Goal: Complete application form: Complete application form

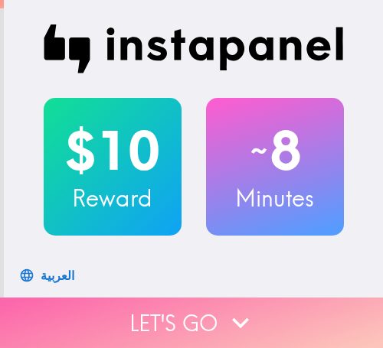
drag, startPoint x: 243, startPoint y: 289, endPoint x: 66, endPoint y: 312, distance: 178.4
click at [241, 298] on button "Let's go" at bounding box center [191, 323] width 383 height 51
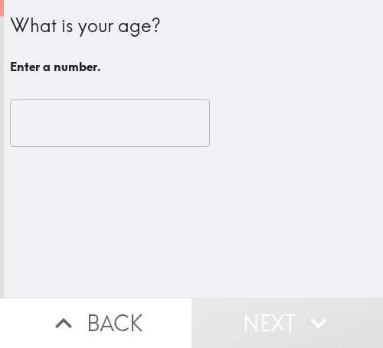
click at [133, 136] on input "number" at bounding box center [110, 123] width 200 height 47
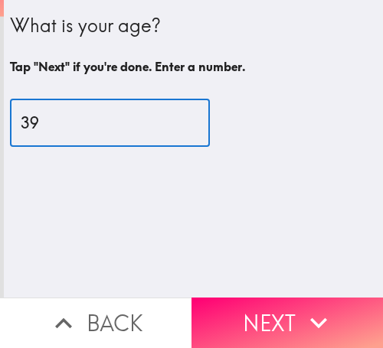
type input "39"
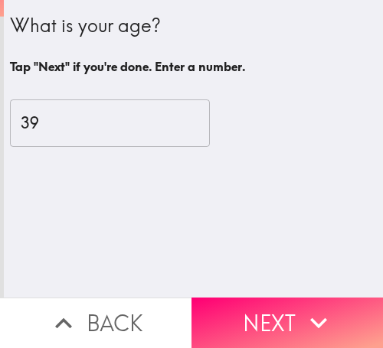
click at [285, 298] on button "Next" at bounding box center [286, 323] width 191 height 51
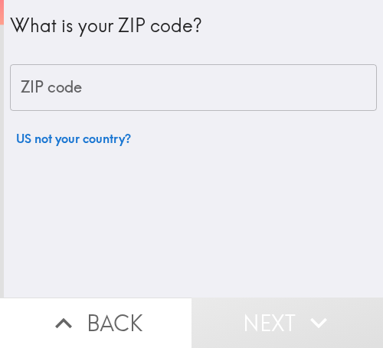
drag, startPoint x: 198, startPoint y: 104, endPoint x: 54, endPoint y: 106, distance: 144.8
click at [192, 103] on input "ZIP code" at bounding box center [193, 87] width 367 height 47
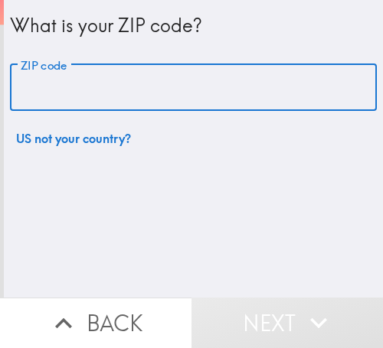
paste input "32811"
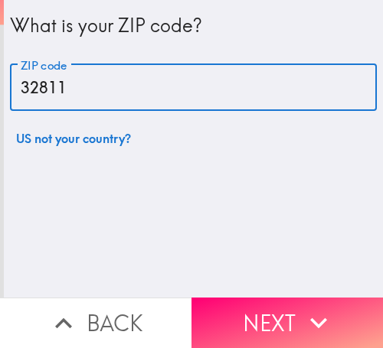
type input "32811"
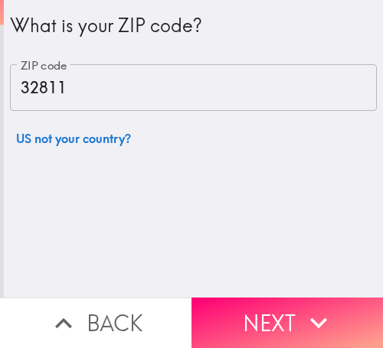
drag, startPoint x: 309, startPoint y: 297, endPoint x: 381, endPoint y: 295, distance: 72.0
click at [310, 306] on icon "button" at bounding box center [319, 323] width 34 height 34
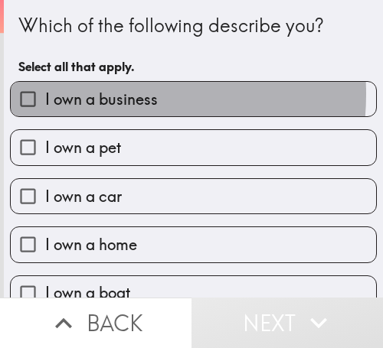
click at [77, 94] on span "I own a business" at bounding box center [101, 99] width 113 height 21
click at [45, 94] on input "I own a business" at bounding box center [28, 99] width 34 height 34
checkbox input "true"
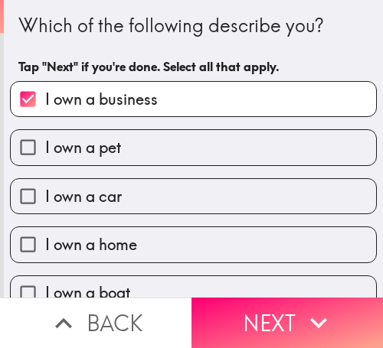
click at [132, 144] on label "I own a pet" at bounding box center [193, 147] width 365 height 34
click at [45, 144] on input "I own a pet" at bounding box center [28, 147] width 34 height 34
checkbox input "true"
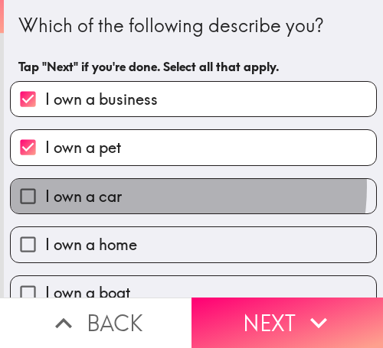
drag, startPoint x: 142, startPoint y: 187, endPoint x: 154, endPoint y: 198, distance: 16.8
click at [141, 187] on label "I own a car" at bounding box center [193, 196] width 365 height 34
click at [45, 187] on input "I own a car" at bounding box center [28, 196] width 34 height 34
checkbox input "true"
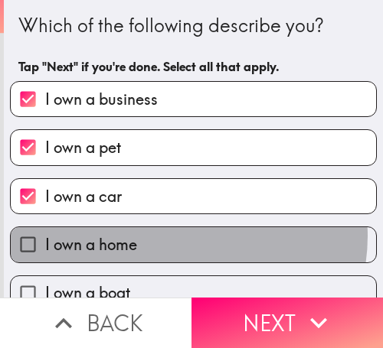
click at [172, 236] on label "I own a home" at bounding box center [193, 244] width 365 height 34
click at [45, 236] on input "I own a home" at bounding box center [28, 244] width 34 height 34
checkbox input "true"
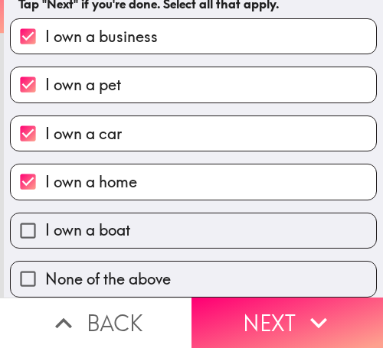
scroll to position [74, 0]
click at [204, 218] on label "I own a boat" at bounding box center [193, 231] width 365 height 34
click at [45, 218] on input "I own a boat" at bounding box center [28, 231] width 34 height 34
checkbox input "true"
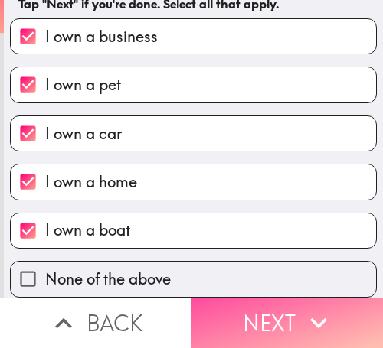
click at [263, 312] on button "Next" at bounding box center [286, 323] width 191 height 51
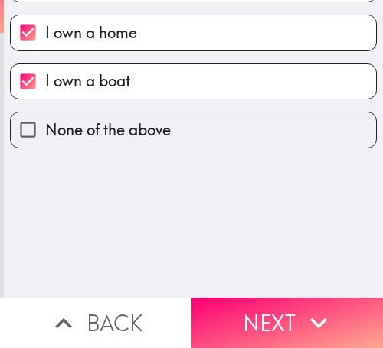
scroll to position [0, 0]
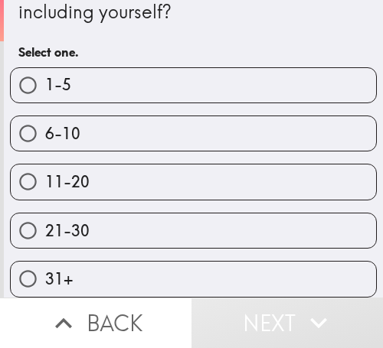
scroll to position [51, 0]
click at [208, 132] on label "6-10" at bounding box center [193, 133] width 365 height 34
click at [45, 132] on input "6-10" at bounding box center [28, 133] width 34 height 34
radio input "true"
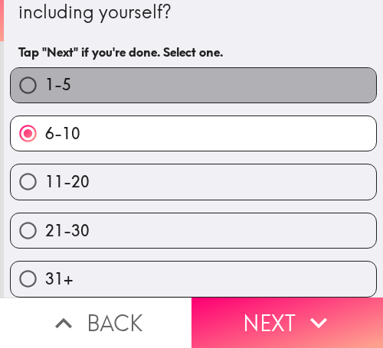
drag, startPoint x: 250, startPoint y: 74, endPoint x: 45, endPoint y: 90, distance: 205.1
click at [241, 74] on label "1-5" at bounding box center [193, 85] width 365 height 34
click at [45, 74] on input "1-5" at bounding box center [28, 85] width 34 height 34
radio input "true"
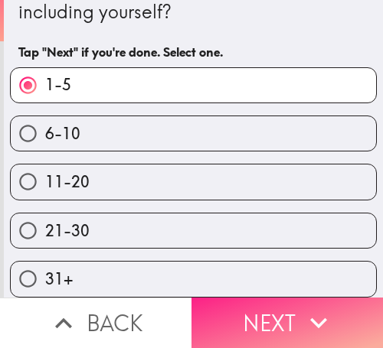
click at [302, 306] on icon "button" at bounding box center [319, 323] width 34 height 34
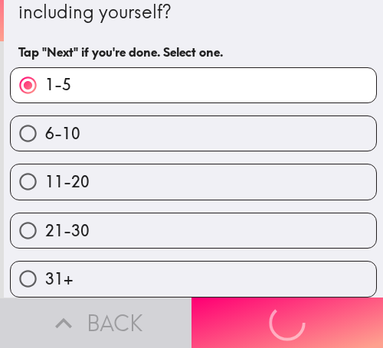
scroll to position [0, 0]
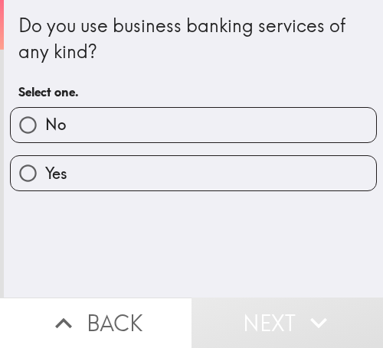
click at [100, 178] on label "Yes" at bounding box center [193, 173] width 365 height 34
click at [45, 178] on input "Yes" at bounding box center [28, 173] width 34 height 34
radio input "true"
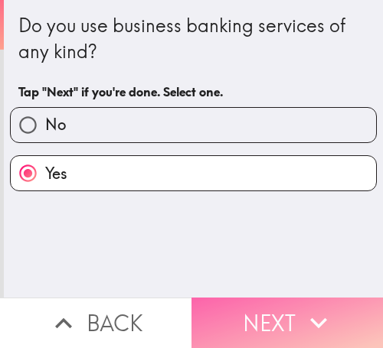
click at [257, 313] on button "Next" at bounding box center [286, 323] width 191 height 51
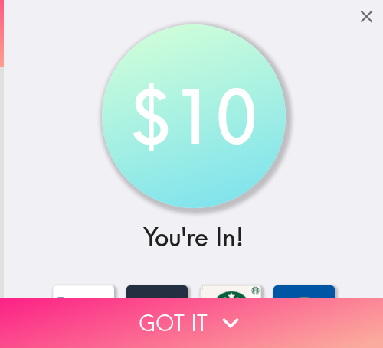
click at [257, 309] on button "Got it" at bounding box center [191, 323] width 383 height 51
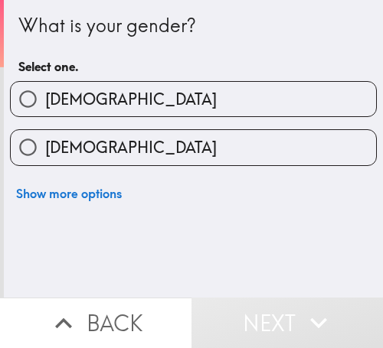
drag, startPoint x: 116, startPoint y: 110, endPoint x: 139, endPoint y: 110, distance: 23.7
click at [117, 110] on label "[DEMOGRAPHIC_DATA]" at bounding box center [193, 99] width 365 height 34
click at [45, 110] on input "[DEMOGRAPHIC_DATA]" at bounding box center [28, 99] width 34 height 34
radio input "true"
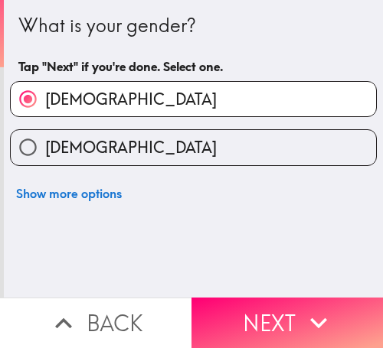
drag, startPoint x: 96, startPoint y: 144, endPoint x: 175, endPoint y: 143, distance: 79.7
click at [106, 144] on label "[DEMOGRAPHIC_DATA]" at bounding box center [193, 147] width 365 height 34
click at [45, 144] on input "[DEMOGRAPHIC_DATA]" at bounding box center [28, 147] width 34 height 34
radio input "true"
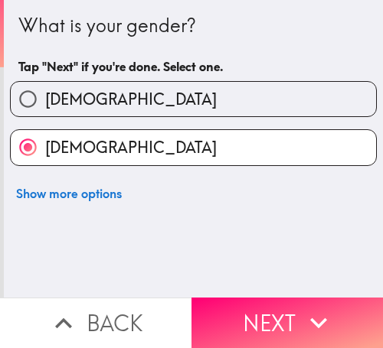
drag, startPoint x: 301, startPoint y: 302, endPoint x: 381, endPoint y: 300, distance: 79.7
click at [309, 306] on icon "button" at bounding box center [319, 323] width 34 height 34
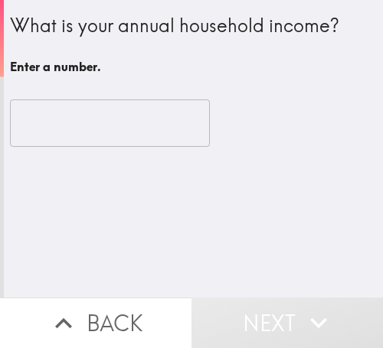
drag, startPoint x: 54, startPoint y: 136, endPoint x: 123, endPoint y: 138, distance: 68.9
click at [54, 136] on input "number" at bounding box center [110, 123] width 200 height 47
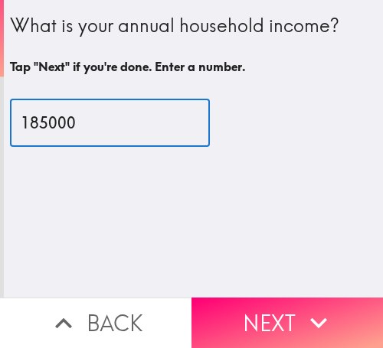
type input "185000"
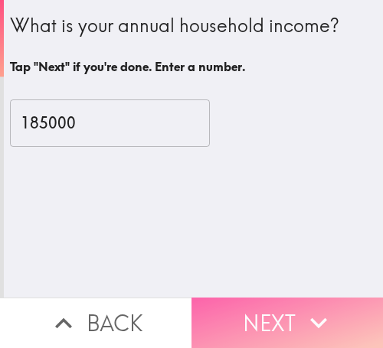
click at [295, 314] on button "Next" at bounding box center [286, 323] width 191 height 51
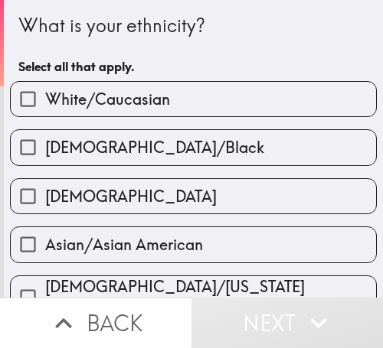
click at [271, 117] on div "[DEMOGRAPHIC_DATA]/Black" at bounding box center [187, 141] width 379 height 48
click at [201, 108] on label "White/Caucasian" at bounding box center [193, 99] width 365 height 34
click at [45, 108] on input "White/Caucasian" at bounding box center [28, 99] width 34 height 34
checkbox input "true"
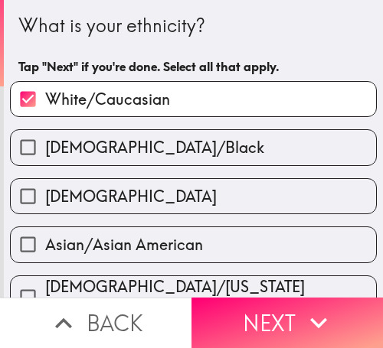
click at [234, 152] on label "[DEMOGRAPHIC_DATA]/Black" at bounding box center [193, 147] width 365 height 34
click at [45, 152] on input "[DEMOGRAPHIC_DATA]/Black" at bounding box center [28, 147] width 34 height 34
checkbox input "true"
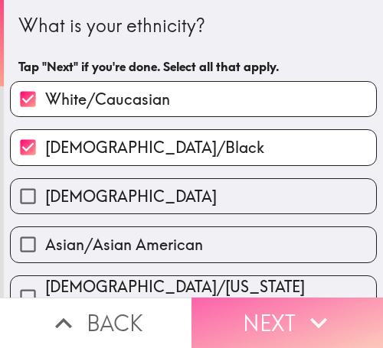
click at [290, 316] on button "Next" at bounding box center [286, 323] width 191 height 51
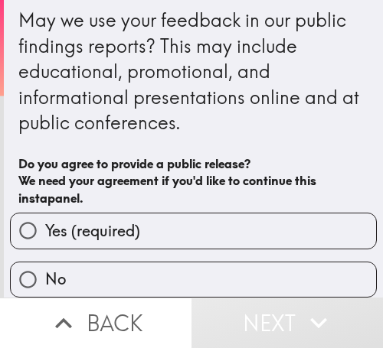
scroll to position [17, 0]
click at [233, 214] on label "Yes (required)" at bounding box center [193, 231] width 365 height 34
click at [45, 214] on input "Yes (required)" at bounding box center [28, 231] width 34 height 34
radio input "true"
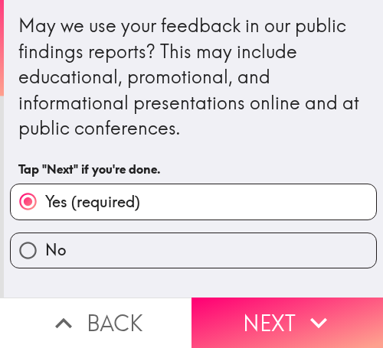
scroll to position [0, 0]
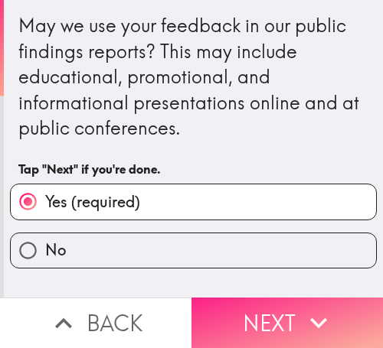
click at [291, 323] on button "Next" at bounding box center [286, 323] width 191 height 51
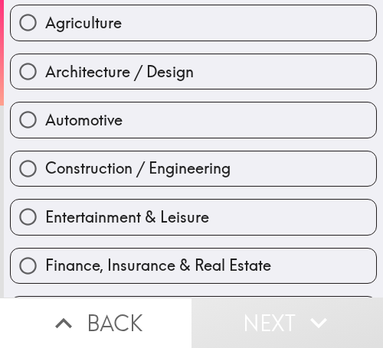
scroll to position [230, 0]
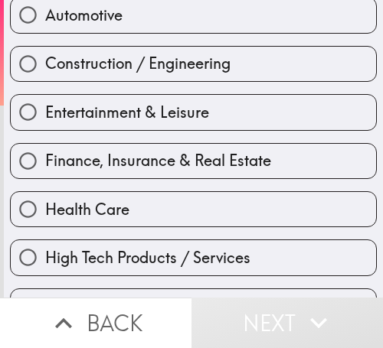
click at [132, 170] on span "Finance, Insurance & Real Estate" at bounding box center [158, 160] width 226 height 21
click at [45, 170] on input "Finance, Insurance & Real Estate" at bounding box center [28, 161] width 34 height 34
radio input "true"
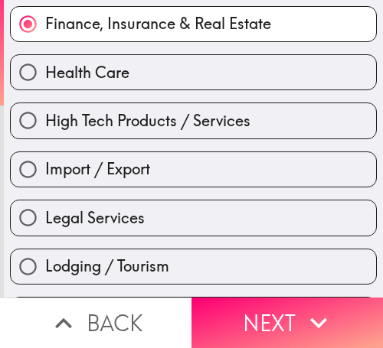
scroll to position [383, 0]
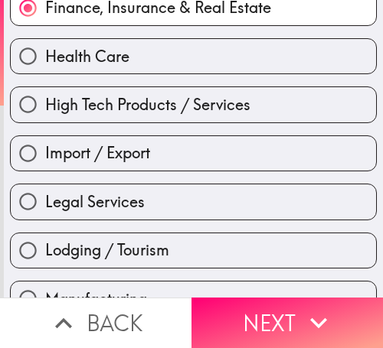
click at [166, 218] on label "Legal Services" at bounding box center [193, 202] width 365 height 34
click at [45, 218] on input "Legal Services" at bounding box center [28, 202] width 34 height 34
radio input "true"
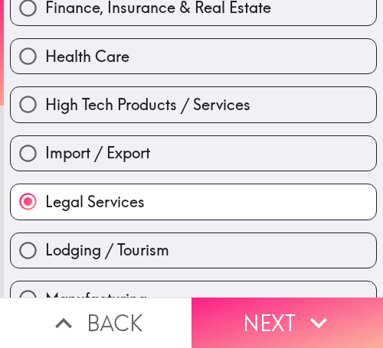
click at [288, 315] on button "Next" at bounding box center [286, 323] width 191 height 51
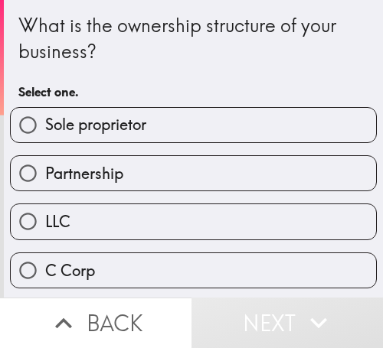
click at [172, 125] on label "Sole proprietor" at bounding box center [193, 125] width 365 height 34
click at [45, 125] on input "Sole proprietor" at bounding box center [28, 125] width 34 height 34
radio input "true"
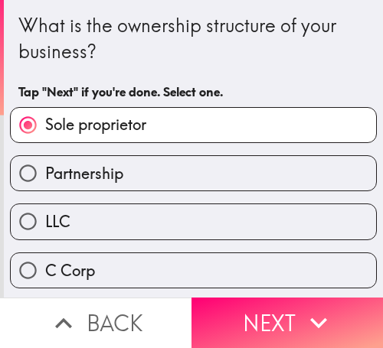
drag, startPoint x: 160, startPoint y: 168, endPoint x: 381, endPoint y: 172, distance: 220.6
click at [185, 168] on label "Partnership" at bounding box center [193, 173] width 365 height 34
click at [45, 168] on input "Partnership" at bounding box center [28, 173] width 34 height 34
radio input "true"
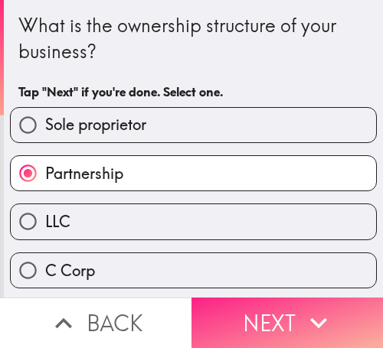
click at [270, 299] on button "Next" at bounding box center [286, 323] width 191 height 51
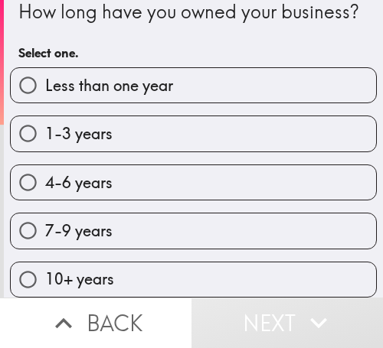
scroll to position [51, 0]
click at [149, 165] on div "4-6 years" at bounding box center [193, 183] width 367 height 36
click at [190, 130] on label "1-3 years" at bounding box center [193, 133] width 365 height 34
click at [45, 130] on input "1-3 years" at bounding box center [28, 133] width 34 height 34
radio input "true"
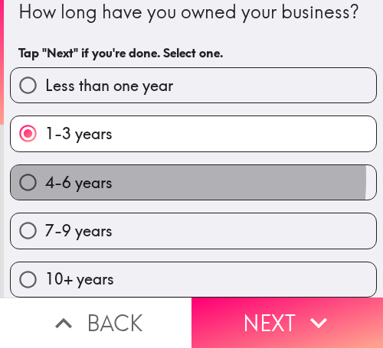
drag, startPoint x: 57, startPoint y: 165, endPoint x: 381, endPoint y: 176, distance: 324.1
click at [67, 172] on span "4-6 years" at bounding box center [78, 182] width 67 height 21
click at [45, 165] on input "4-6 years" at bounding box center [28, 182] width 34 height 34
radio input "true"
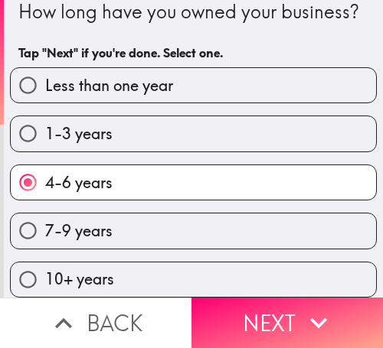
click at [275, 286] on div "10+ years" at bounding box center [193, 280] width 367 height 36
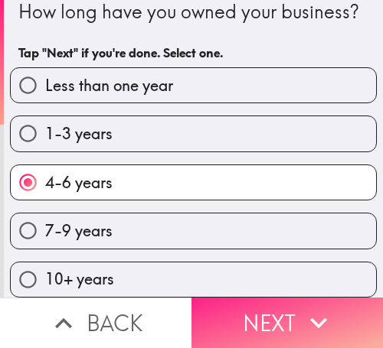
click at [289, 316] on button "Next" at bounding box center [286, 323] width 191 height 51
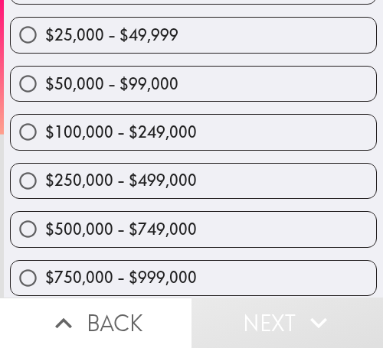
scroll to position [153, 0]
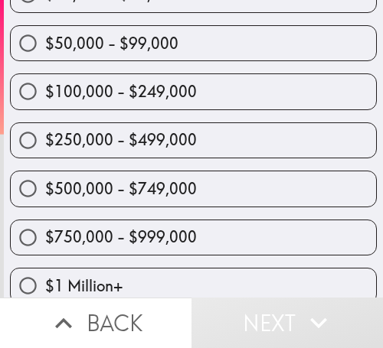
click at [90, 145] on span "$250,000 - $499,000" at bounding box center [121, 139] width 152 height 21
click at [45, 145] on input "$250,000 - $499,000" at bounding box center [28, 140] width 34 height 34
radio input "true"
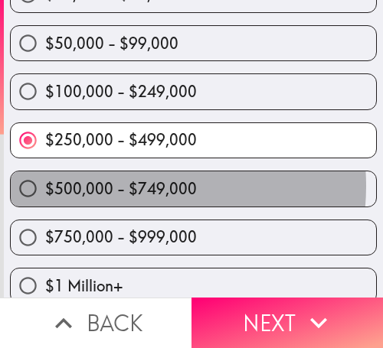
drag, startPoint x: 117, startPoint y: 186, endPoint x: 381, endPoint y: 185, distance: 263.5
click at [134, 186] on span "$500,000 - $749,000" at bounding box center [121, 188] width 152 height 21
click at [45, 186] on input "$500,000 - $749,000" at bounding box center [28, 189] width 34 height 34
radio input "true"
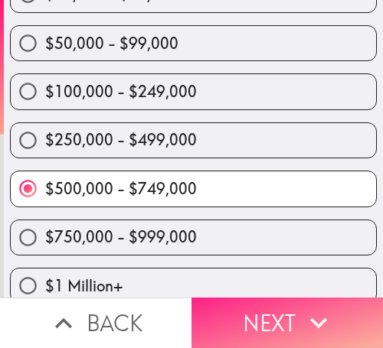
click at [303, 306] on icon "button" at bounding box center [319, 323] width 34 height 34
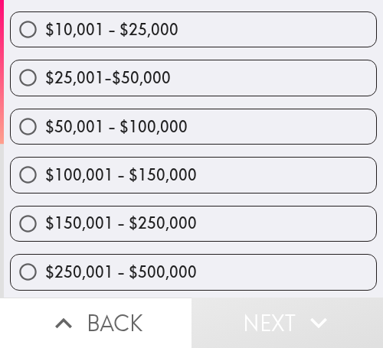
scroll to position [267, 0]
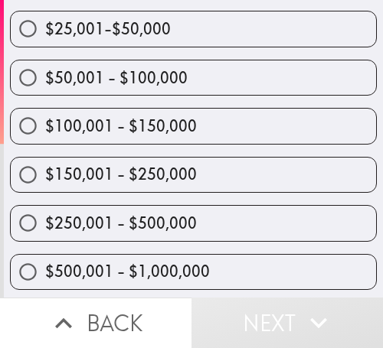
click at [185, 182] on span "$150,001 - $250,000" at bounding box center [121, 174] width 152 height 21
click at [45, 182] on input "$150,001 - $250,000" at bounding box center [28, 175] width 34 height 34
radio input "true"
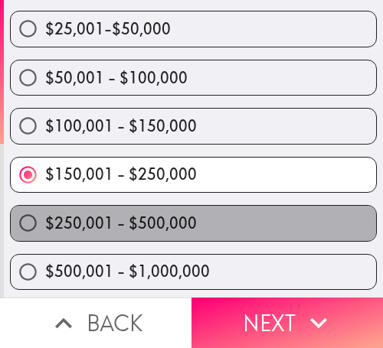
drag, startPoint x: 219, startPoint y: 215, endPoint x: 379, endPoint y: 228, distance: 160.6
click at [221, 215] on label "$250,001 - $500,000" at bounding box center [193, 223] width 365 height 34
click at [45, 215] on input "$250,001 - $500,000" at bounding box center [28, 223] width 34 height 34
radio input "true"
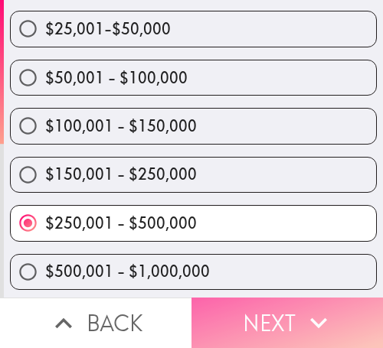
click at [287, 298] on button "Next" at bounding box center [286, 323] width 191 height 51
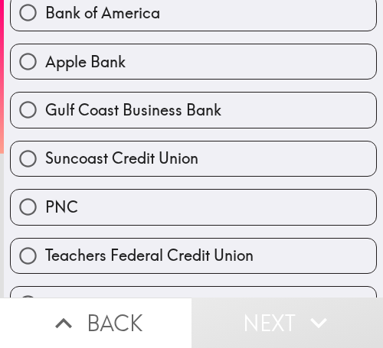
scroll to position [383, 0]
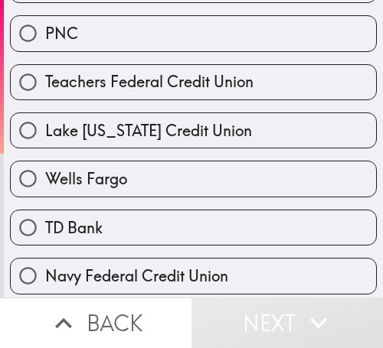
click at [129, 135] on span "Lake [US_STATE] Credit Union" at bounding box center [148, 130] width 207 height 21
click at [45, 135] on input "Lake [US_STATE] Credit Union" at bounding box center [28, 130] width 34 height 34
radio input "true"
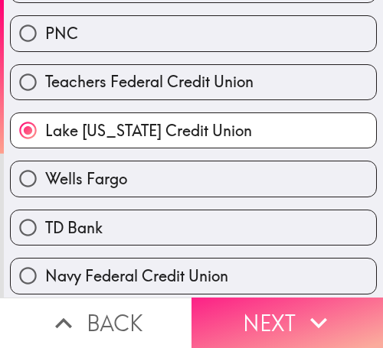
click at [293, 319] on button "Next" at bounding box center [286, 323] width 191 height 51
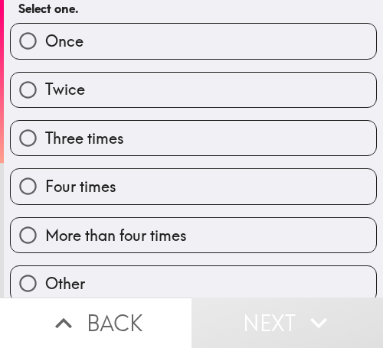
scroll to position [126, 0]
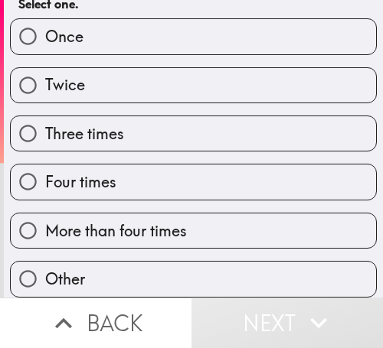
drag, startPoint x: 79, startPoint y: 171, endPoint x: 90, endPoint y: 178, distance: 13.8
click at [79, 172] on span "Four times" at bounding box center [80, 182] width 71 height 21
click at [45, 171] on input "Four times" at bounding box center [28, 182] width 34 height 34
radio input "true"
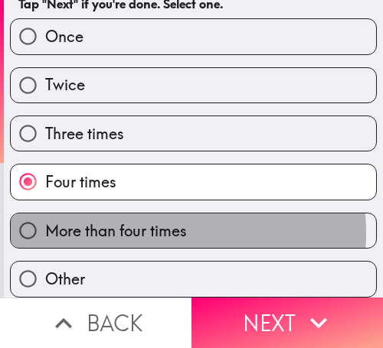
drag, startPoint x: 140, startPoint y: 222, endPoint x: 2, endPoint y: 219, distance: 137.9
click at [116, 223] on span "More than four times" at bounding box center [116, 231] width 142 height 21
click at [45, 223] on input "More than four times" at bounding box center [28, 231] width 34 height 34
radio input "true"
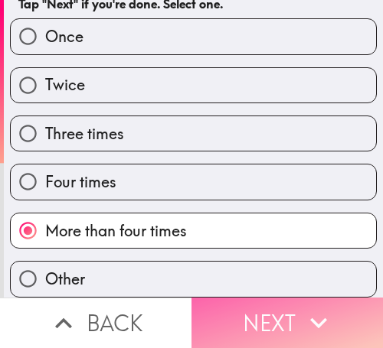
click at [273, 317] on button "Next" at bounding box center [286, 323] width 191 height 51
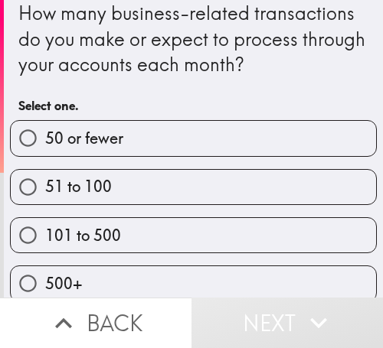
scroll to position [28, 0]
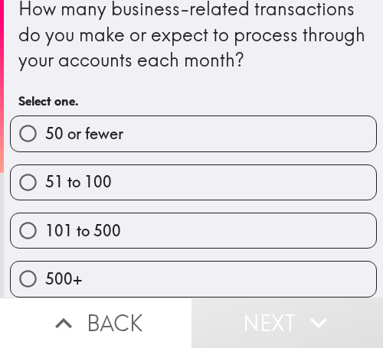
click at [169, 214] on label "101 to 500" at bounding box center [193, 231] width 365 height 34
click at [45, 214] on input "101 to 500" at bounding box center [28, 231] width 34 height 34
radio input "true"
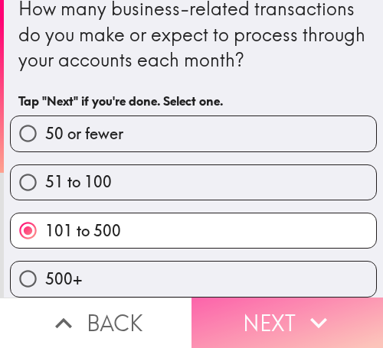
click at [280, 316] on button "Next" at bounding box center [286, 323] width 191 height 51
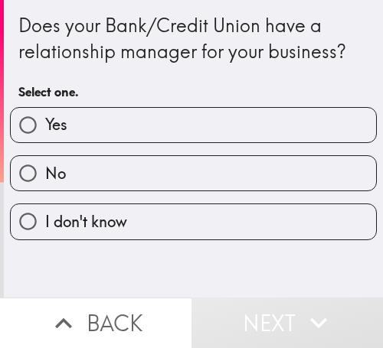
click at [238, 127] on label "Yes" at bounding box center [193, 125] width 365 height 34
click at [45, 127] on input "Yes" at bounding box center [28, 125] width 34 height 34
radio input "true"
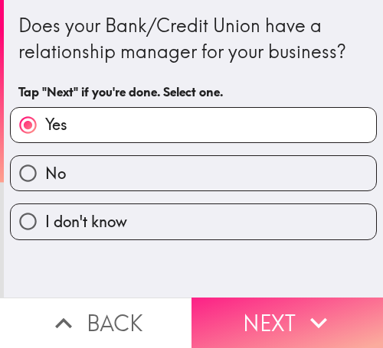
click at [286, 298] on button "Next" at bounding box center [286, 323] width 191 height 51
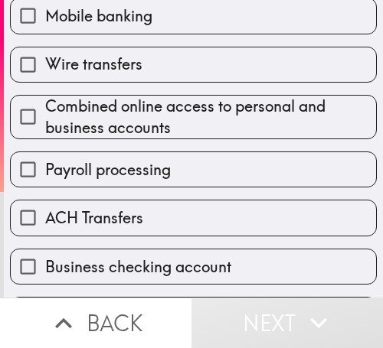
scroll to position [306, 0]
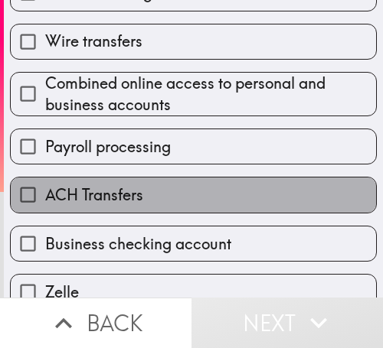
drag, startPoint x: 189, startPoint y: 200, endPoint x: 190, endPoint y: 182, distance: 17.6
click at [188, 200] on label "ACH Transfers" at bounding box center [193, 195] width 365 height 34
click at [45, 200] on input "ACH Transfers" at bounding box center [28, 195] width 34 height 34
checkbox input "true"
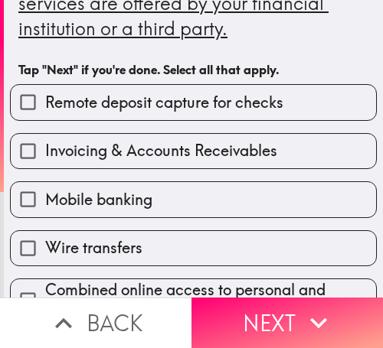
scroll to position [0, 0]
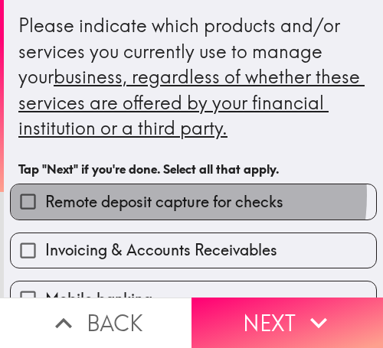
click at [158, 195] on span "Remote deposit capture for checks" at bounding box center [164, 201] width 238 height 21
click at [45, 195] on input "Remote deposit capture for checks" at bounding box center [28, 202] width 34 height 34
checkbox input "true"
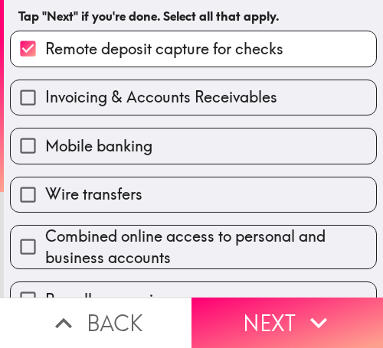
click at [175, 154] on label "Mobile banking" at bounding box center [193, 146] width 365 height 34
click at [45, 154] on input "Mobile banking" at bounding box center [28, 146] width 34 height 34
checkbox input "true"
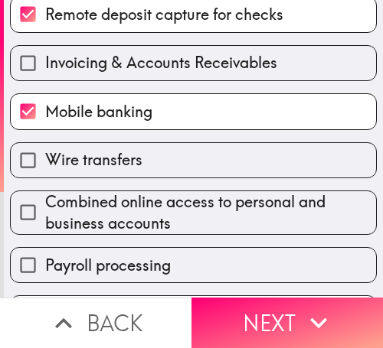
scroll to position [230, 0]
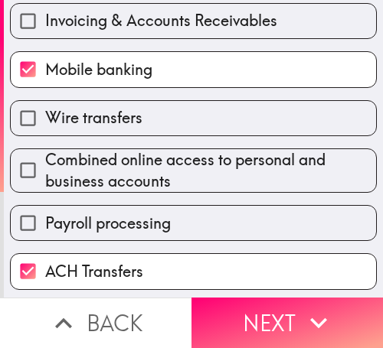
drag, startPoint x: 178, startPoint y: 165, endPoint x: 187, endPoint y: 153, distance: 15.3
click at [177, 165] on span "Combined online access to personal and business accounts" at bounding box center [210, 170] width 331 height 43
click at [45, 165] on input "Combined online access to personal and business accounts" at bounding box center [28, 170] width 34 height 34
checkbox input "true"
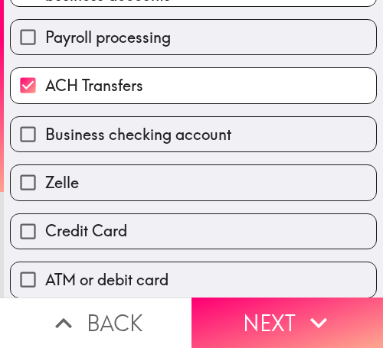
scroll to position [460, 0]
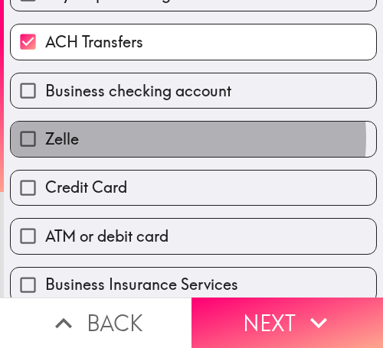
click at [161, 138] on label "Zelle" at bounding box center [193, 139] width 365 height 34
click at [45, 138] on input "Zelle" at bounding box center [28, 139] width 34 height 34
checkbox input "true"
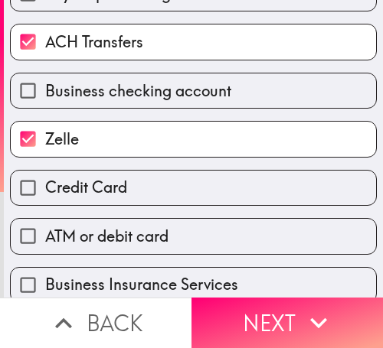
click at [154, 186] on label "Credit Card" at bounding box center [193, 188] width 365 height 34
click at [45, 186] on input "Credit Card" at bounding box center [28, 188] width 34 height 34
checkbox input "true"
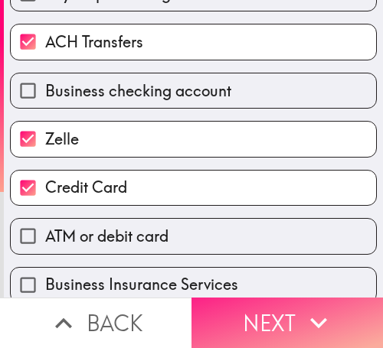
click at [289, 314] on button "Next" at bounding box center [286, 323] width 191 height 51
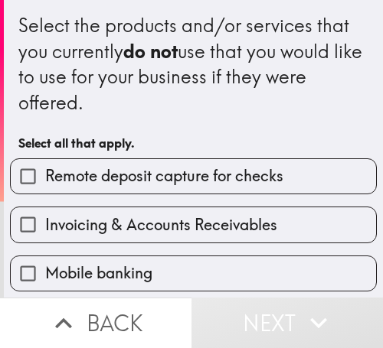
click at [198, 219] on span "Invoicing & Accounts Receivables" at bounding box center [161, 224] width 232 height 21
click at [45, 219] on input "Invoicing & Accounts Receivables" at bounding box center [28, 225] width 34 height 34
checkbox input "true"
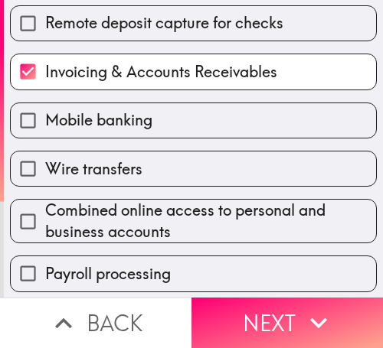
click at [160, 172] on label "Wire transfers" at bounding box center [193, 169] width 365 height 34
click at [45, 172] on input "Wire transfers" at bounding box center [28, 169] width 34 height 34
checkbox input "true"
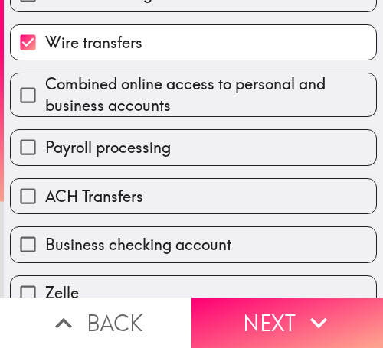
scroll to position [306, 0]
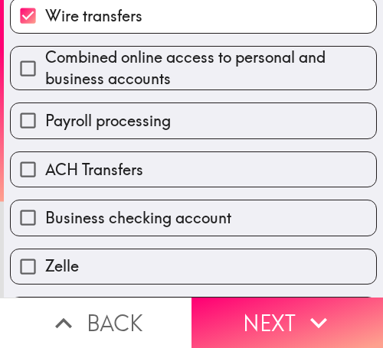
click at [126, 116] on span "Payroll processing" at bounding box center [108, 120] width 126 height 21
click at [45, 116] on input "Payroll processing" at bounding box center [28, 120] width 34 height 34
checkbox input "true"
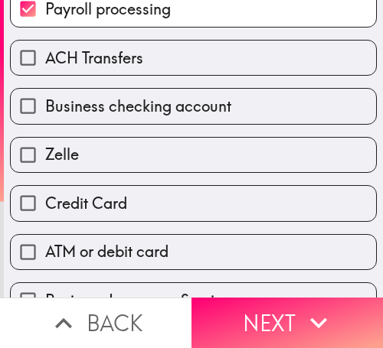
scroll to position [460, 0]
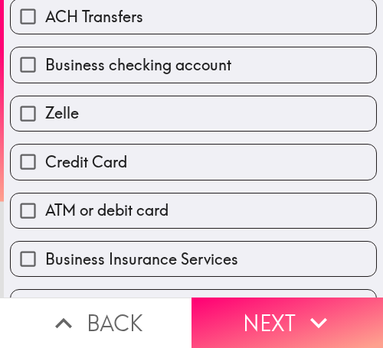
click at [143, 211] on span "ATM or debit card" at bounding box center [106, 210] width 123 height 21
click at [45, 211] on input "ATM or debit card" at bounding box center [28, 211] width 34 height 34
checkbox input "true"
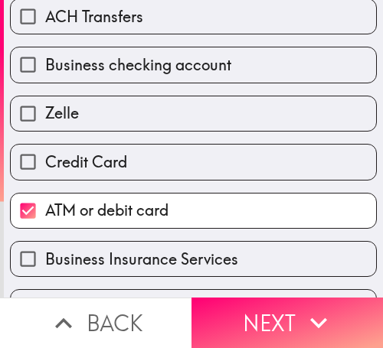
click at [149, 252] on span "Business Insurance Services" at bounding box center [141, 259] width 193 height 21
click at [45, 252] on input "Business Insurance Services" at bounding box center [28, 259] width 34 height 34
checkbox input "true"
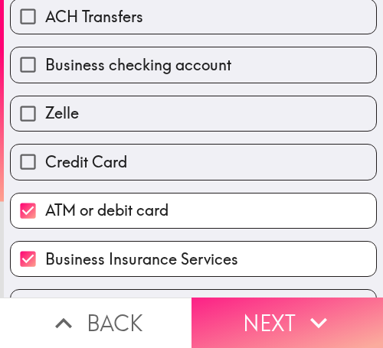
click at [302, 316] on icon "button" at bounding box center [319, 323] width 34 height 34
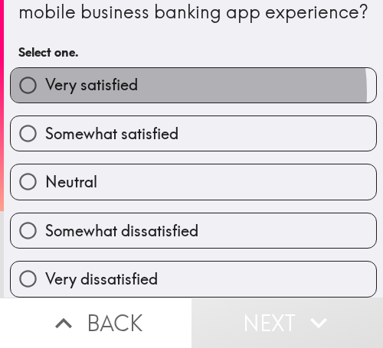
click at [172, 80] on label "Very satisfied" at bounding box center [193, 85] width 365 height 34
click at [45, 80] on input "Very satisfied" at bounding box center [28, 85] width 34 height 34
radio input "true"
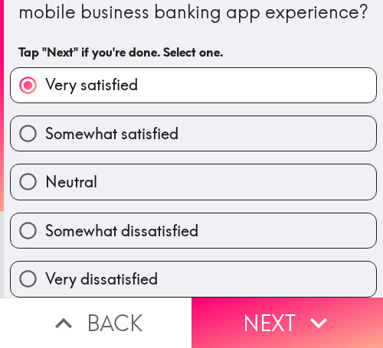
drag, startPoint x: 245, startPoint y: 112, endPoint x: 231, endPoint y: 69, distance: 45.3
click at [238, 116] on label "Somewhat satisfied" at bounding box center [193, 133] width 365 height 34
click at [45, 116] on input "Somewhat satisfied" at bounding box center [28, 133] width 34 height 34
radio input "true"
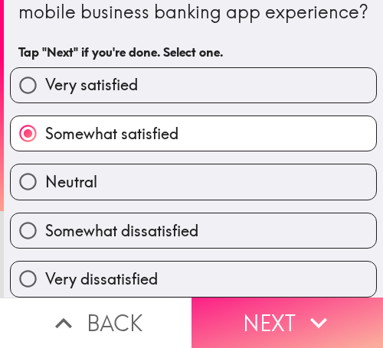
drag, startPoint x: 250, startPoint y: 308, endPoint x: 256, endPoint y: 302, distance: 8.1
click at [251, 308] on button "Next" at bounding box center [286, 323] width 191 height 51
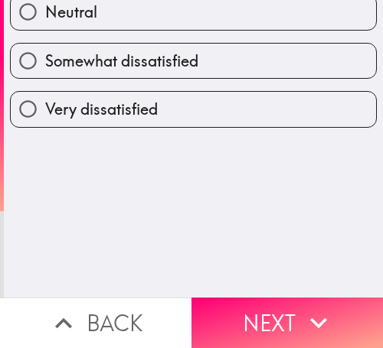
scroll to position [0, 0]
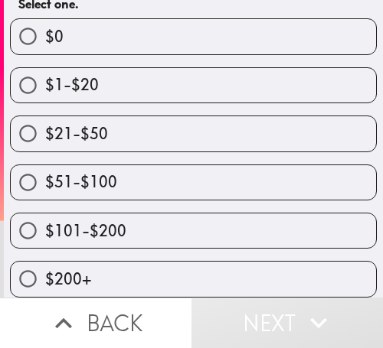
scroll to position [202, 0]
click at [158, 165] on label "$51-$100" at bounding box center [193, 182] width 365 height 34
click at [45, 165] on input "$51-$100" at bounding box center [28, 182] width 34 height 34
radio input "true"
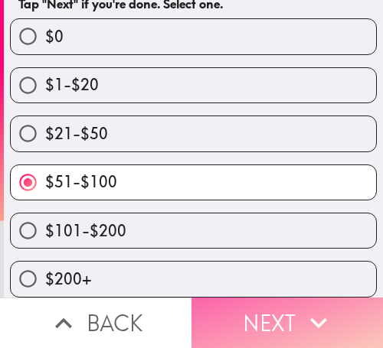
click at [307, 317] on icon "button" at bounding box center [319, 323] width 34 height 34
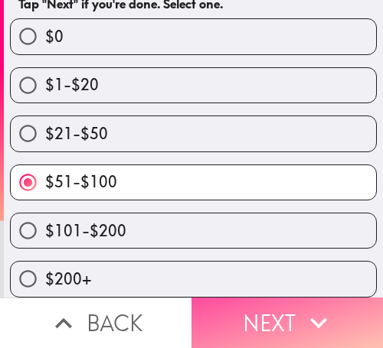
scroll to position [0, 0]
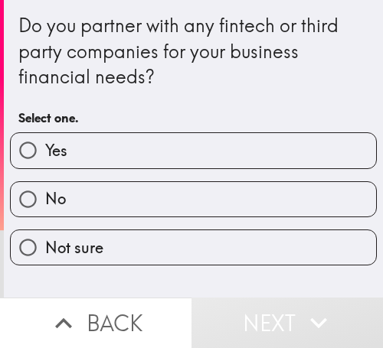
click at [192, 155] on label "Yes" at bounding box center [193, 150] width 365 height 34
click at [45, 155] on input "Yes" at bounding box center [28, 150] width 34 height 34
radio input "true"
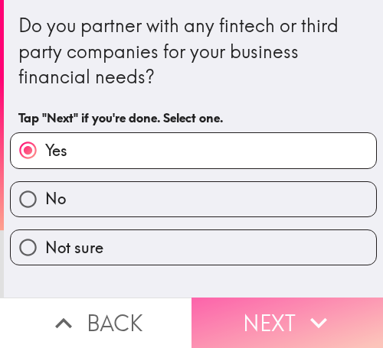
click at [323, 306] on icon "button" at bounding box center [319, 323] width 34 height 34
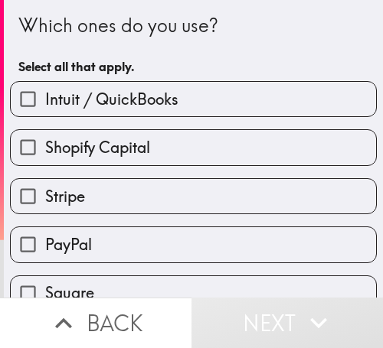
click at [201, 109] on label "Intuit / QuickBooks" at bounding box center [193, 99] width 365 height 34
click at [45, 109] on input "Intuit / QuickBooks" at bounding box center [28, 99] width 34 height 34
checkbox input "true"
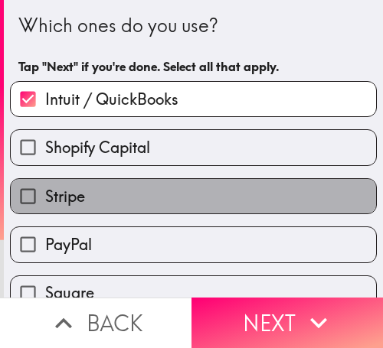
click at [218, 184] on label "Stripe" at bounding box center [193, 196] width 365 height 34
click at [45, 184] on input "Stripe" at bounding box center [28, 196] width 34 height 34
checkbox input "true"
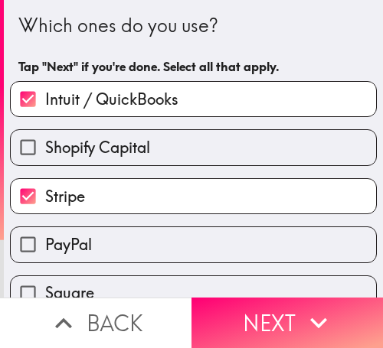
click at [200, 241] on label "PayPal" at bounding box center [193, 244] width 365 height 34
click at [45, 241] on input "PayPal" at bounding box center [28, 244] width 34 height 34
checkbox input "true"
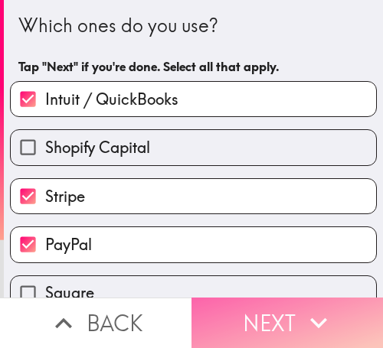
click at [306, 316] on icon "button" at bounding box center [319, 323] width 34 height 34
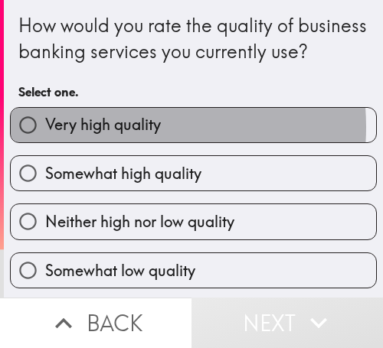
click at [103, 136] on span "Very high quality" at bounding box center [103, 124] width 116 height 21
click at [45, 142] on input "Very high quality" at bounding box center [28, 125] width 34 height 34
radio input "true"
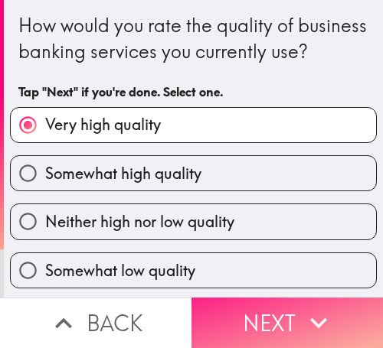
click at [273, 314] on button "Next" at bounding box center [286, 323] width 191 height 51
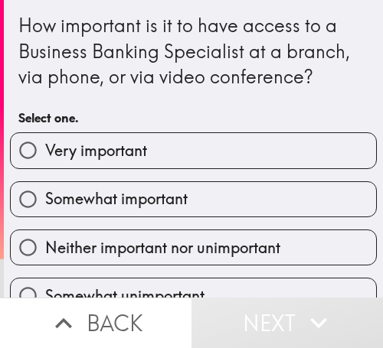
click at [221, 159] on label "Very important" at bounding box center [193, 150] width 365 height 34
click at [45, 159] on input "Very important" at bounding box center [28, 150] width 34 height 34
radio input "true"
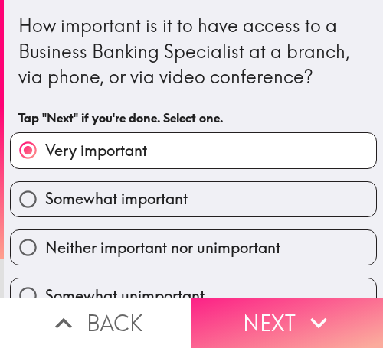
click at [320, 314] on icon "button" at bounding box center [319, 323] width 34 height 34
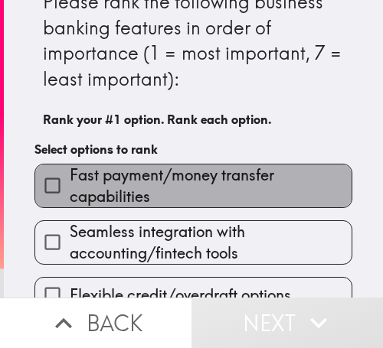
click at [236, 178] on span "Fast payment/money transfer capabilities" at bounding box center [211, 186] width 282 height 43
click at [70, 178] on input "Fast payment/money transfer capabilities" at bounding box center [52, 185] width 34 height 34
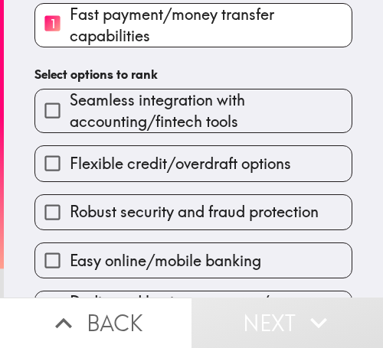
scroll to position [177, 0]
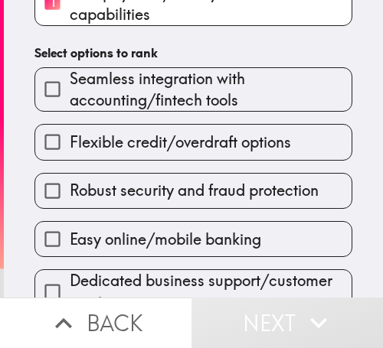
click at [227, 163] on div "Robust security and fraud protection" at bounding box center [187, 185] width 330 height 48
click at [211, 216] on div "Easy online/mobile banking" at bounding box center [187, 233] width 330 height 48
click at [203, 250] on label "Easy online/mobile banking" at bounding box center [193, 239] width 316 height 34
click at [70, 250] on input "Easy online/mobile banking" at bounding box center [52, 239] width 34 height 34
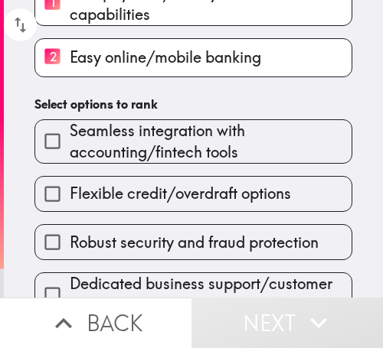
click at [187, 204] on span "Flexible credit/overdraft options" at bounding box center [180, 193] width 221 height 21
click at [70, 204] on input "Flexible credit/overdraft options" at bounding box center [52, 194] width 34 height 34
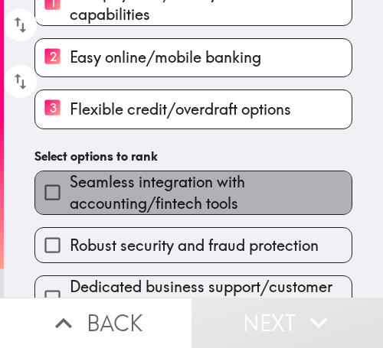
drag, startPoint x: 223, startPoint y: 174, endPoint x: 225, endPoint y: 189, distance: 15.5
click at [223, 175] on span "Seamless integration with accounting/fintech tools" at bounding box center [211, 193] width 282 height 43
click at [70, 175] on input "Seamless integration with accounting/fintech tools" at bounding box center [52, 192] width 34 height 34
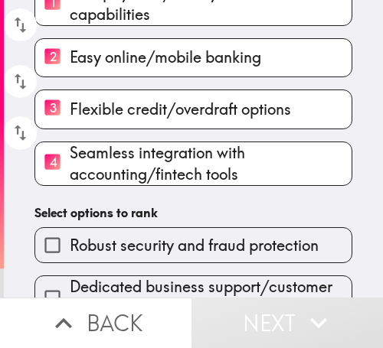
click at [210, 254] on span "Robust security and fraud protection" at bounding box center [194, 245] width 249 height 21
click at [70, 254] on input "Robust security and fraud protection" at bounding box center [52, 245] width 34 height 34
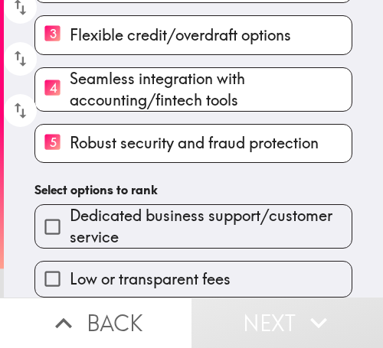
click at [211, 214] on span "Dedicated business support/customer service" at bounding box center [211, 226] width 282 height 43
click at [70, 214] on input "Dedicated business support/customer service" at bounding box center [52, 227] width 34 height 34
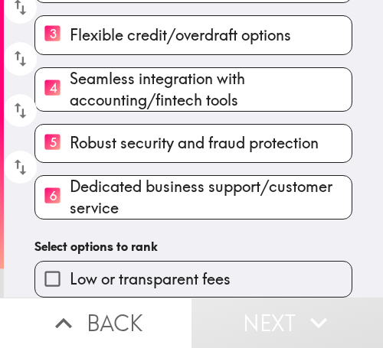
click at [192, 269] on span "Low or transparent fees" at bounding box center [150, 279] width 161 height 21
click at [70, 267] on input "Low or transparent fees" at bounding box center [52, 279] width 34 height 34
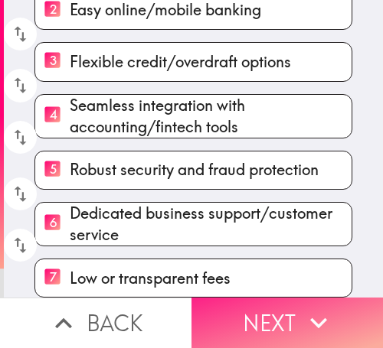
click at [269, 308] on button "Next" at bounding box center [286, 323] width 191 height 51
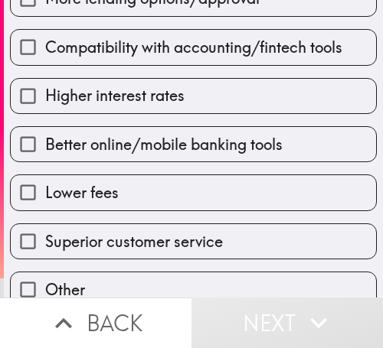
scroll to position [274, 0]
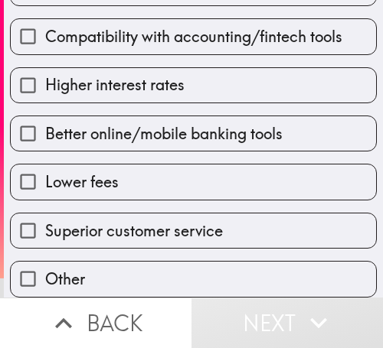
click at [188, 123] on span "Better online/mobile banking tools" at bounding box center [163, 133] width 237 height 21
click at [45, 116] on input "Better online/mobile banking tools" at bounding box center [28, 133] width 34 height 34
checkbox input "true"
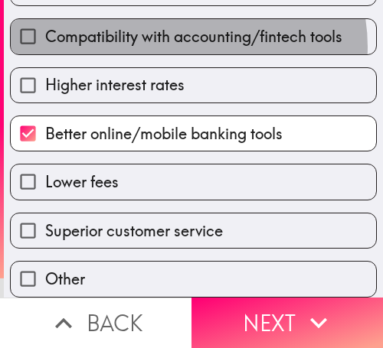
click at [182, 35] on span "Compatibility with accounting/fintech tools" at bounding box center [193, 36] width 297 height 21
click at [45, 35] on input "Compatibility with accounting/fintech tools" at bounding box center [28, 36] width 34 height 34
checkbox input "true"
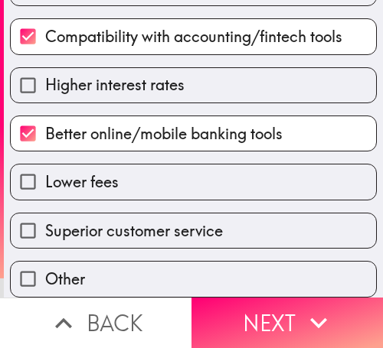
click at [182, 187] on div "More business-specific services More lending options/approval Compatibility wit…" at bounding box center [187, 103] width 379 height 388
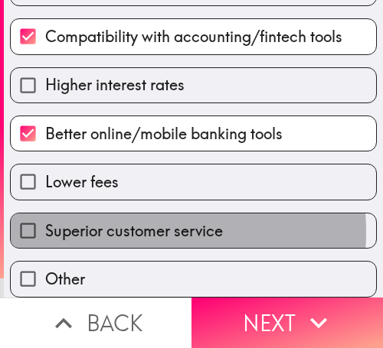
click at [102, 221] on span "Superior customer service" at bounding box center [134, 231] width 178 height 21
click at [45, 220] on input "Superior customer service" at bounding box center [28, 231] width 34 height 34
checkbox input "true"
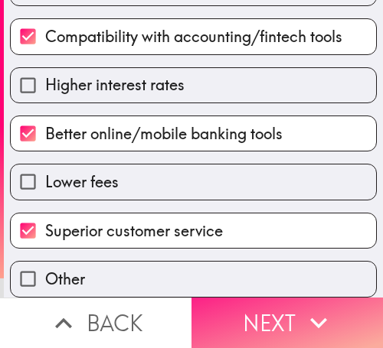
click at [316, 316] on icon "button" at bounding box center [319, 323] width 34 height 34
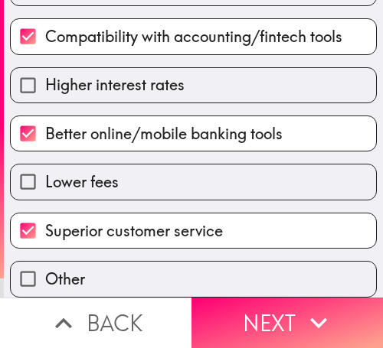
scroll to position [265, 0]
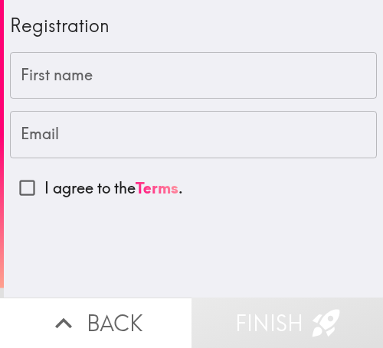
drag, startPoint x: 237, startPoint y: 81, endPoint x: 2, endPoint y: 91, distance: 236.1
click at [230, 81] on input "First name" at bounding box center [193, 75] width 367 height 47
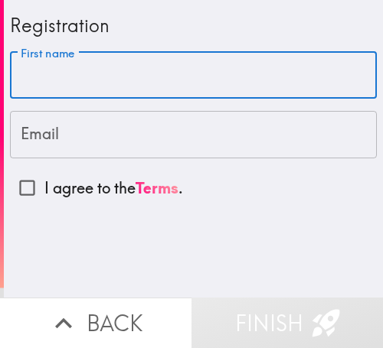
paste input "[PERSON_NAME]"
type input "[PERSON_NAME]"
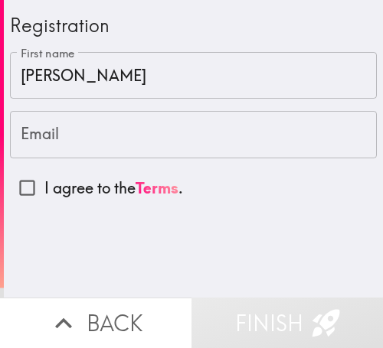
click at [193, 146] on input "Email" at bounding box center [193, 134] width 367 height 47
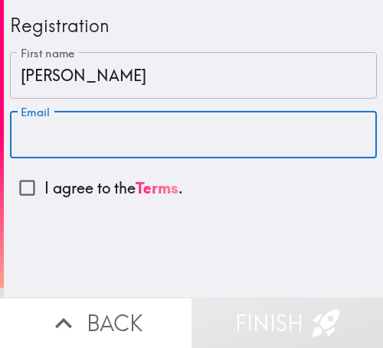
paste input "[EMAIL_ADDRESS][DOMAIN_NAME]"
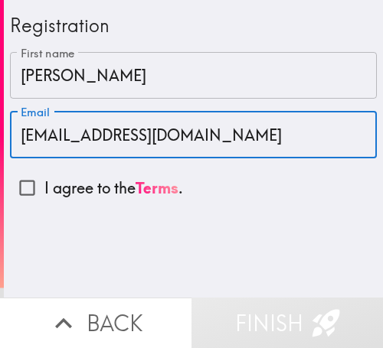
type input "[EMAIL_ADDRESS][DOMAIN_NAME]"
click at [45, 193] on p "I agree to the Terms ." at bounding box center [113, 188] width 139 height 21
click at [44, 193] on input "I agree to the Terms ." at bounding box center [27, 188] width 34 height 34
checkbox input "true"
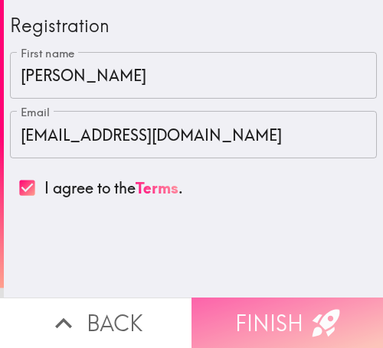
click at [309, 309] on icon "button" at bounding box center [326, 323] width 34 height 34
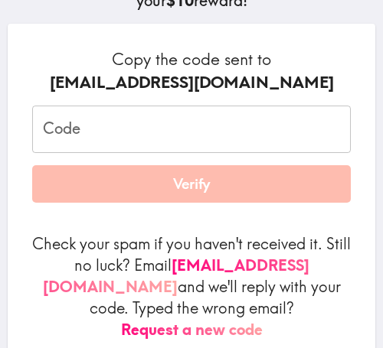
scroll to position [230, 0]
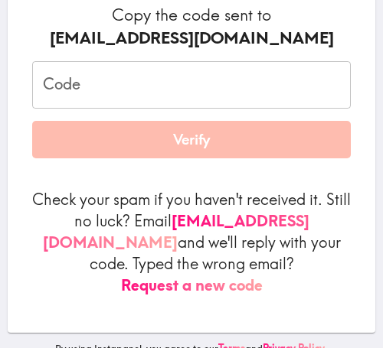
drag, startPoint x: 191, startPoint y: 79, endPoint x: 211, endPoint y: 89, distance: 23.0
click at [191, 79] on input "Code" at bounding box center [191, 84] width 319 height 47
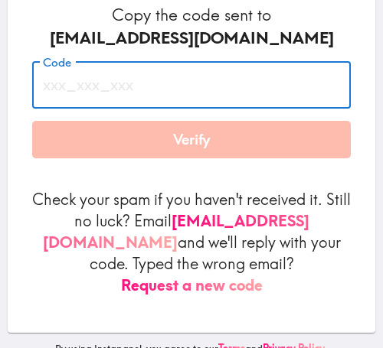
paste input "K2M_pk3_8MR"
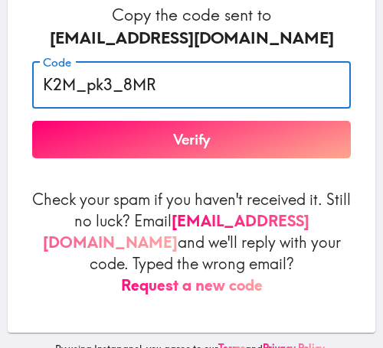
drag, startPoint x: 198, startPoint y: 89, endPoint x: -70, endPoint y: 70, distance: 269.4
click at [0, 0] on html "Almost there... Verify your email to make sure you can get your $10 reward! Cop…" at bounding box center [191, 0] width 383 height 0
paste input "6dd_JGe_gDG"
type input "6dd_JGe_gDG"
click at [227, 129] on button "Verify" at bounding box center [191, 140] width 319 height 38
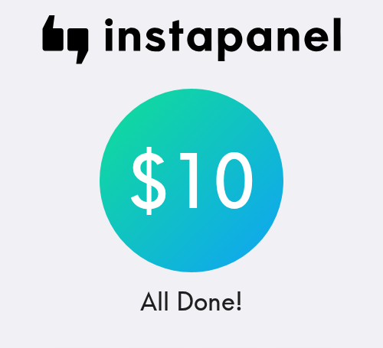
scroll to position [0, 0]
